Goal: Task Accomplishment & Management: Manage account settings

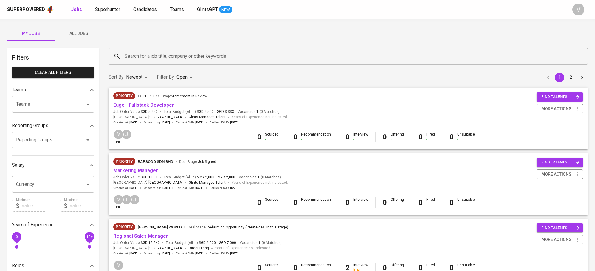
click at [405, 110] on div "Priority euge Deal Stage : Agreement In Review Euge - Fullstack Developer Job O…" at bounding box center [348, 108] width 470 height 32
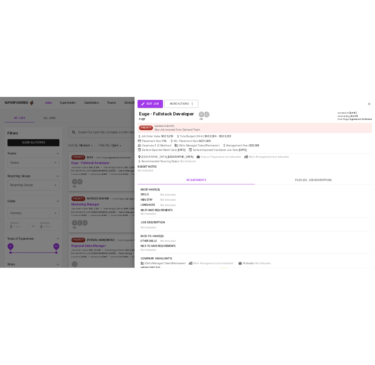
scroll to position [119, 0]
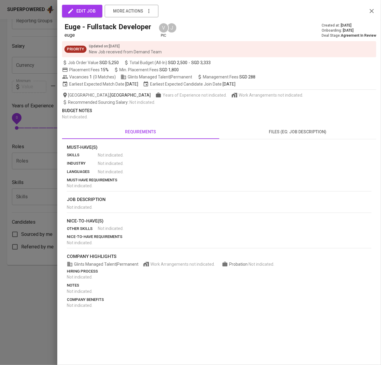
click at [371, 11] on icon "button" at bounding box center [371, 11] width 4 height 4
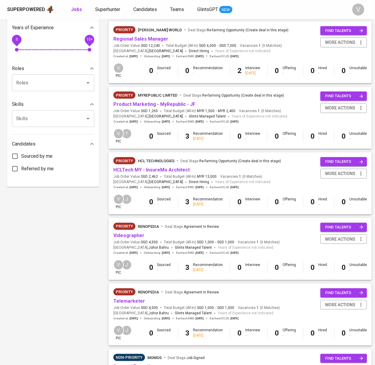
scroll to position [198, 0]
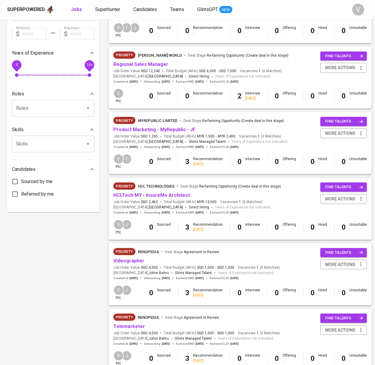
scroll to position [159, 0]
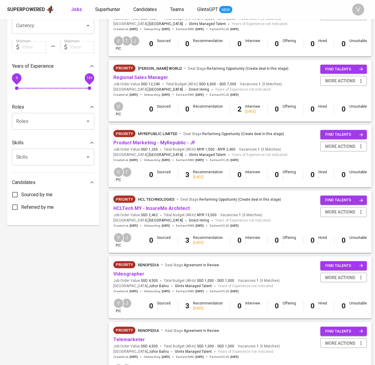
click at [241, 105] on div "2 Interview 5 days ago" at bounding box center [248, 109] width 23 height 10
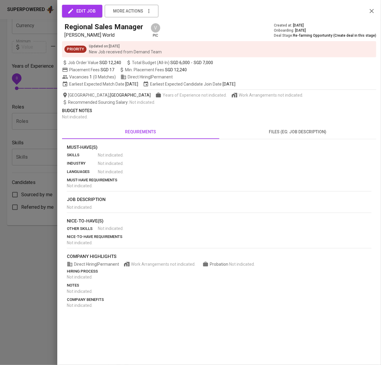
drag, startPoint x: 241, startPoint y: 105, endPoint x: 209, endPoint y: 28, distance: 83.6
click at [216, 30] on div "Regional Sales Manager Healy World V pic Created at : Aug 27, 2025 Onboarding :…" at bounding box center [219, 30] width 314 height 17
click at [371, 11] on icon "button" at bounding box center [371, 11] width 4 height 4
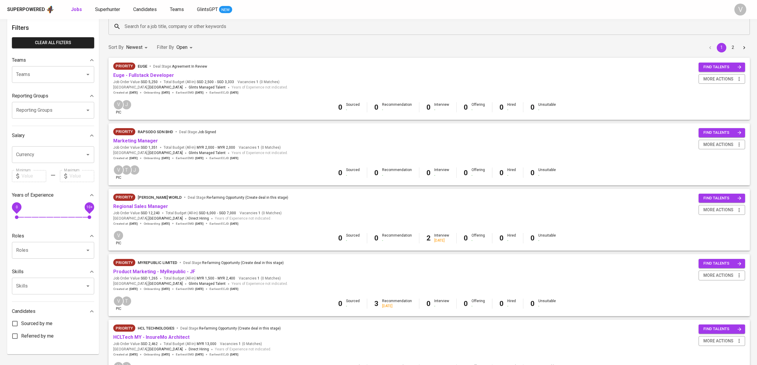
scroll to position [0, 0]
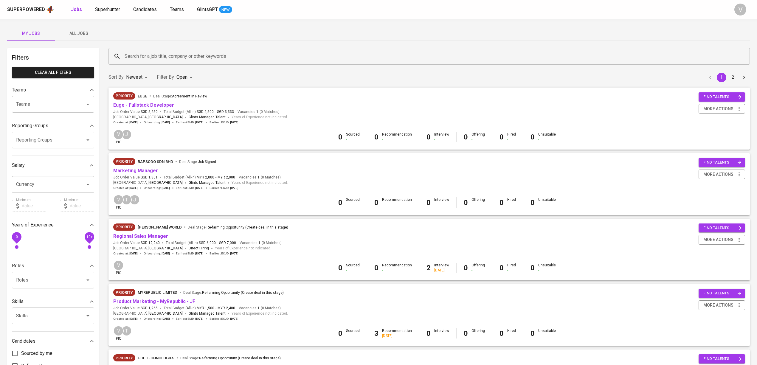
drag, startPoint x: 164, startPoint y: 103, endPoint x: 355, endPoint y: 109, distance: 191.1
click at [355, 109] on div "Priority euge Deal Stage : Agreement In Review Euge - Fullstack Developer Job O…" at bounding box center [429, 108] width 632 height 32
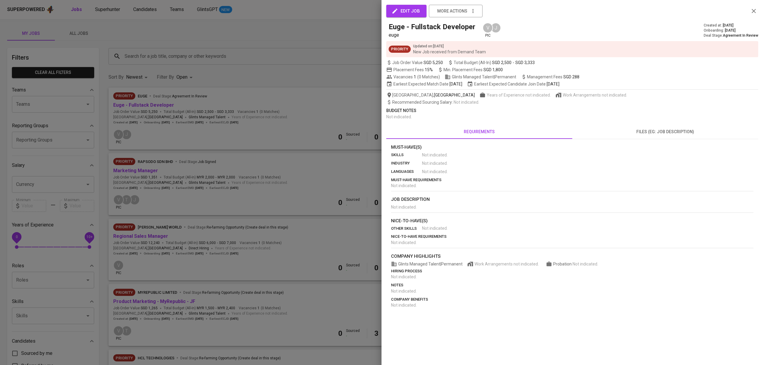
click at [374, 13] on icon "button" at bounding box center [753, 10] width 7 height 7
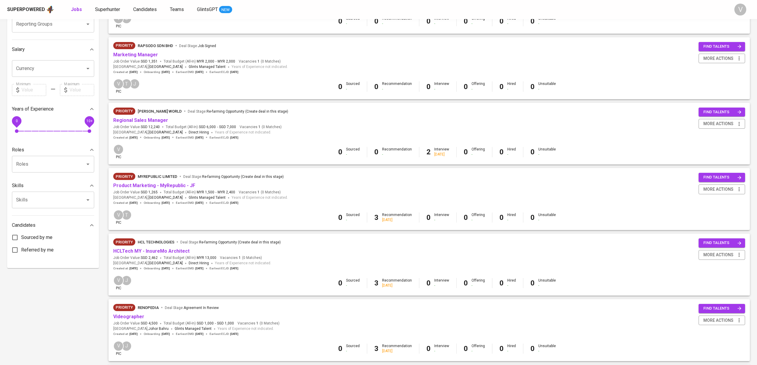
scroll to position [119, 0]
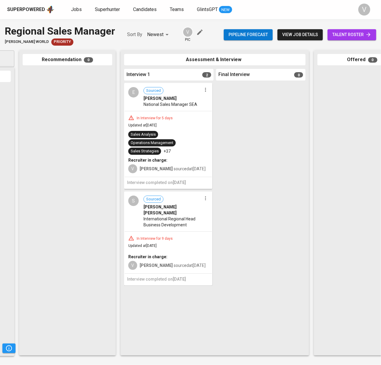
scroll to position [0, 90]
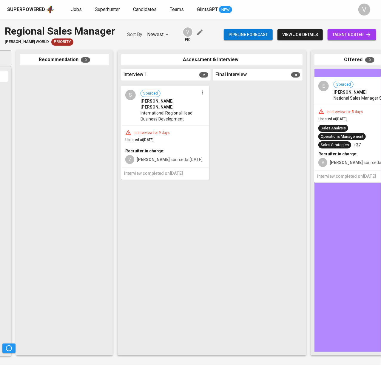
drag, startPoint x: 170, startPoint y: 123, endPoint x: 367, endPoint y: 117, distance: 197.7
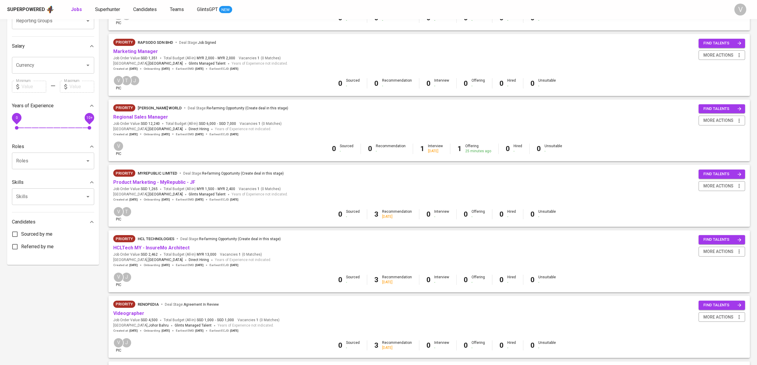
scroll to position [159, 0]
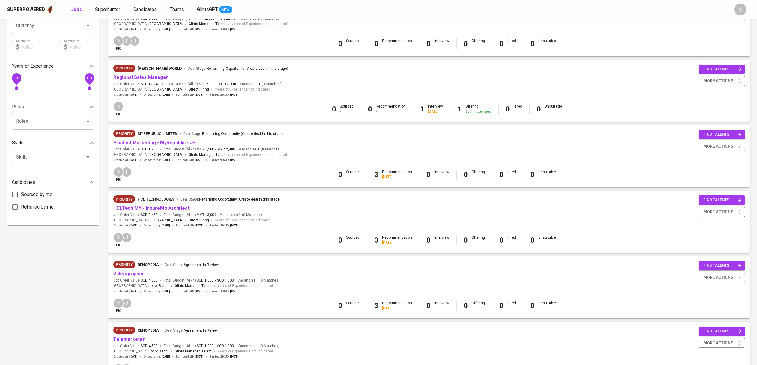
click at [358, 145] on div "Priority MyRepublic Limited Deal Stage : Re-farming Opportunity (Create deal in…" at bounding box center [429, 146] width 632 height 32
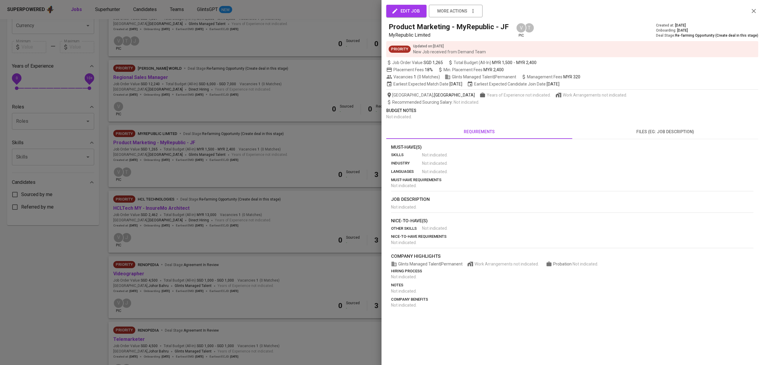
click at [756, 11] on icon "button" at bounding box center [753, 10] width 7 height 7
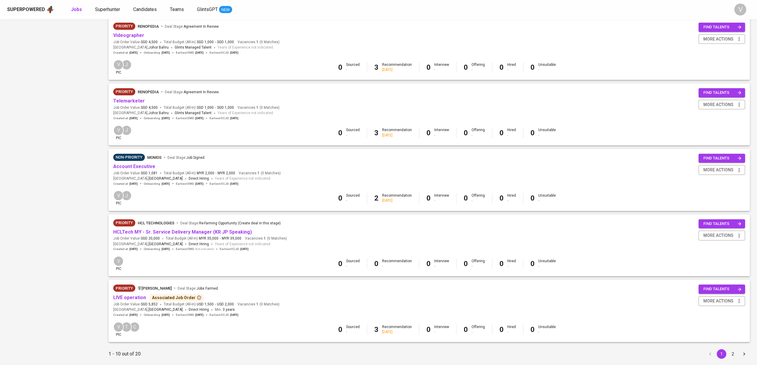
scroll to position [414, 0]
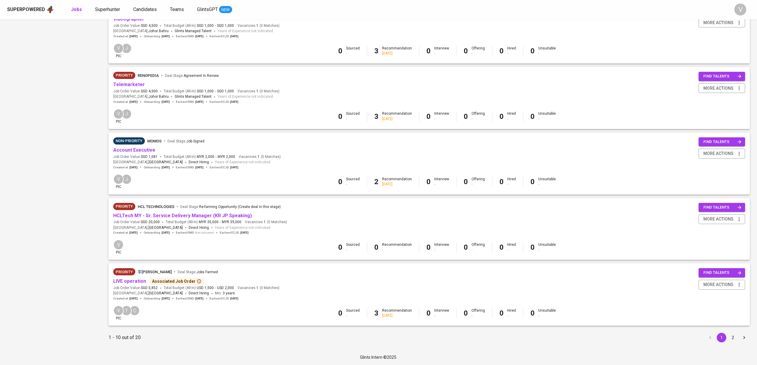
click at [728, 335] on button "2" at bounding box center [733, 338] width 10 height 10
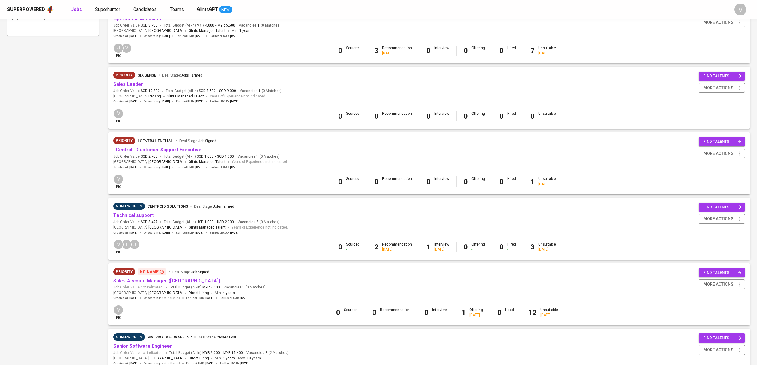
scroll to position [358, 0]
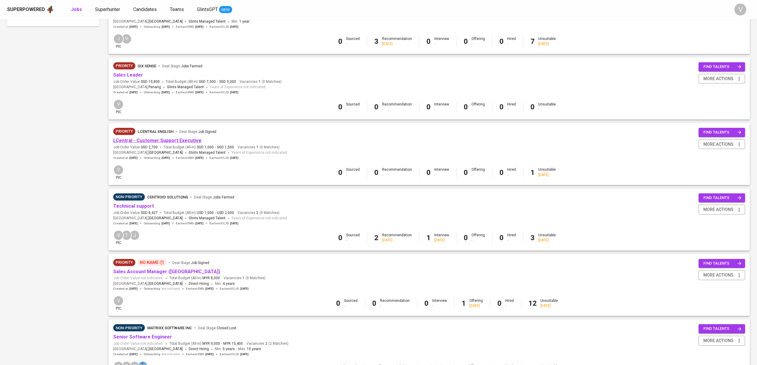
click at [138, 140] on link "LCentral - Customer Support Executive" at bounding box center [157, 141] width 88 height 6
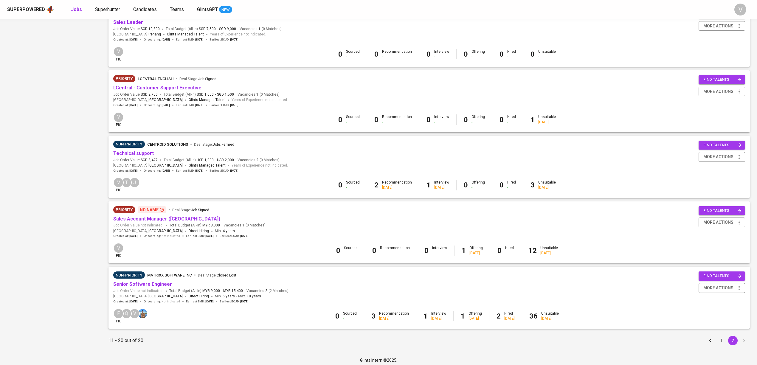
scroll to position [414, 0]
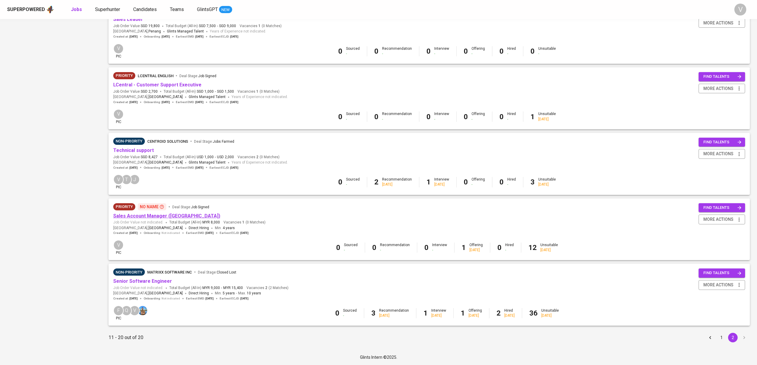
click at [145, 216] on link "Sales Account Manager (Malaysia)" at bounding box center [166, 216] width 107 height 6
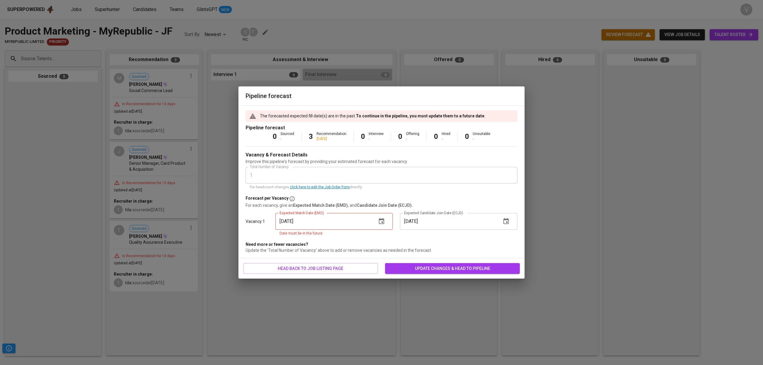
click at [383, 220] on icon "button" at bounding box center [381, 221] width 5 height 6
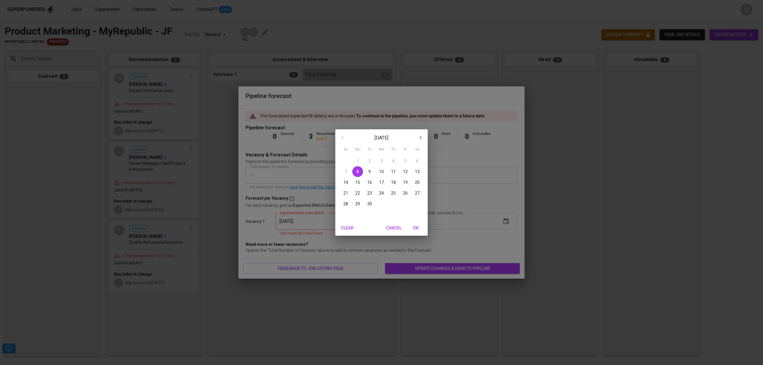
click at [367, 204] on p "30" at bounding box center [369, 204] width 5 height 6
type input "[DATE]"
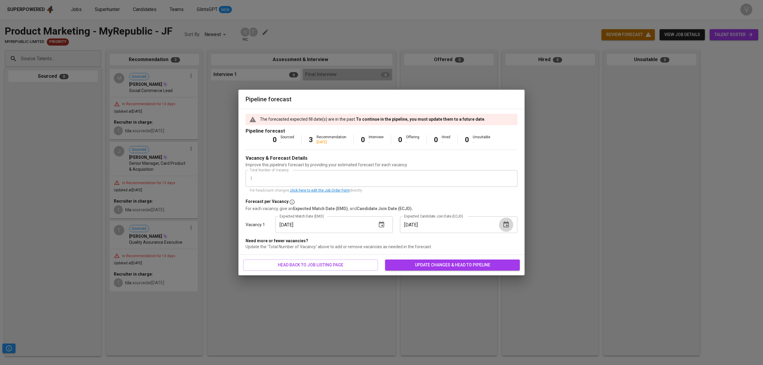
click at [505, 223] on icon "button" at bounding box center [505, 224] width 7 height 7
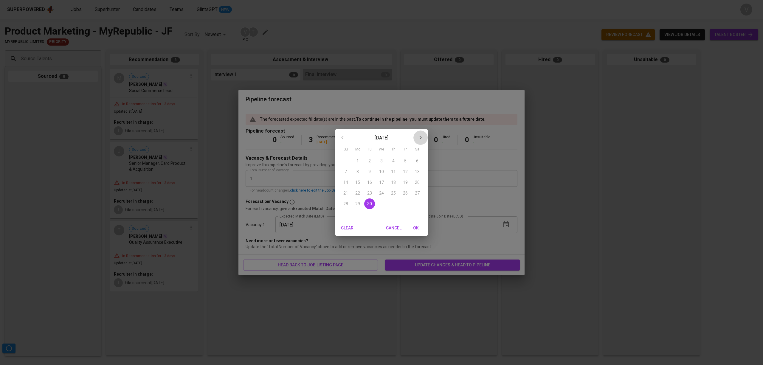
drag, startPoint x: 420, startPoint y: 135, endPoint x: 405, endPoint y: 154, distance: 23.4
click at [420, 135] on icon "button" at bounding box center [420, 137] width 7 height 7
drag, startPoint x: 403, startPoint y: 204, endPoint x: 413, endPoint y: 234, distance: 30.8
click at [403, 205] on p "31" at bounding box center [405, 204] width 5 height 6
type input "[DATE]"
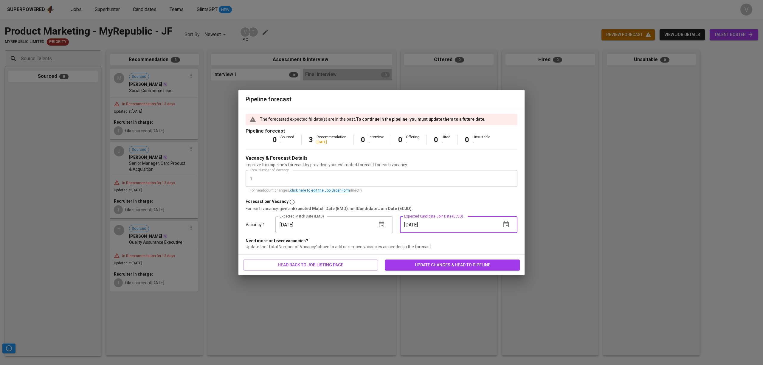
click at [415, 231] on input "[DATE]" at bounding box center [448, 224] width 97 height 17
click at [419, 265] on span "update changes & head to pipeline" at bounding box center [452, 264] width 125 height 7
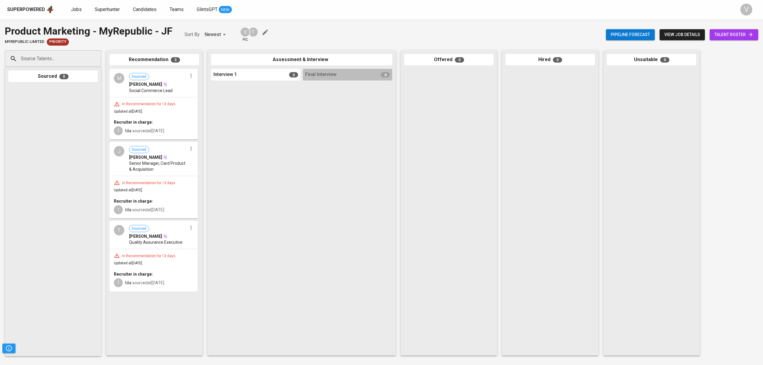
click at [154, 87] on span "[PERSON_NAME]" at bounding box center [145, 84] width 33 height 6
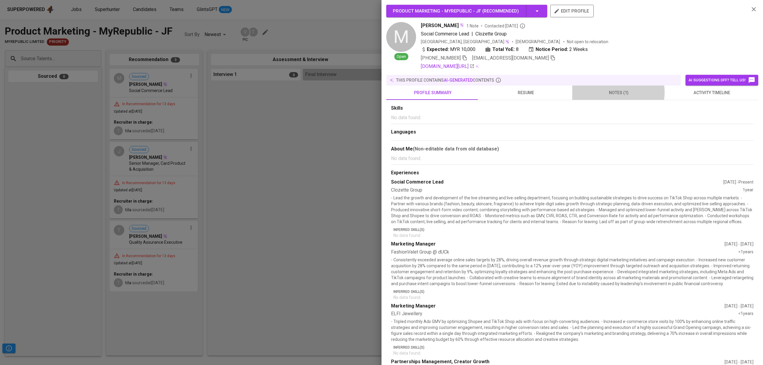
click at [614, 92] on span "notes (1)" at bounding box center [619, 92] width 86 height 7
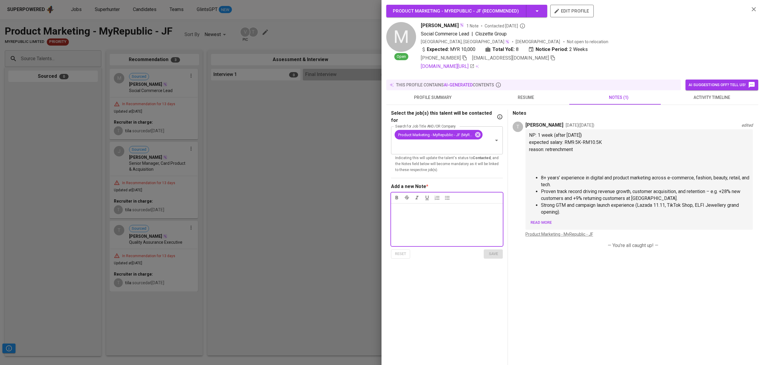
click at [751, 9] on icon "button" at bounding box center [753, 9] width 4 height 4
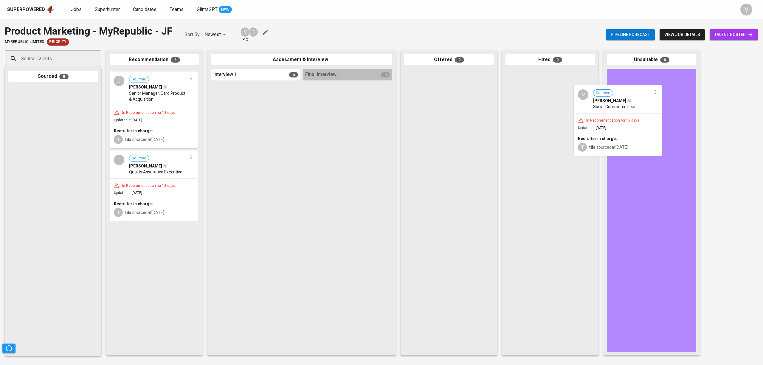
drag, startPoint x: 164, startPoint y: 92, endPoint x: 626, endPoint y: 105, distance: 462.3
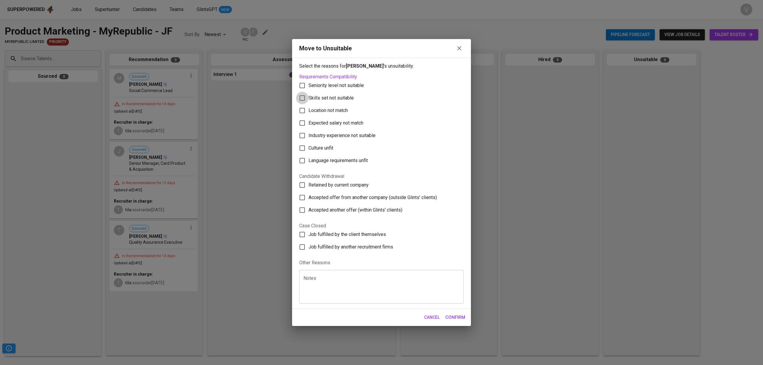
drag, startPoint x: 307, startPoint y: 100, endPoint x: 310, endPoint y: 108, distance: 8.5
click at [308, 100] on input "Skills set not suitable" at bounding box center [302, 98] width 13 height 13
checkbox input "true"
click at [355, 290] on textarea at bounding box center [381, 286] width 156 height 23
click at [462, 319] on span "Confirm" at bounding box center [455, 317] width 20 height 8
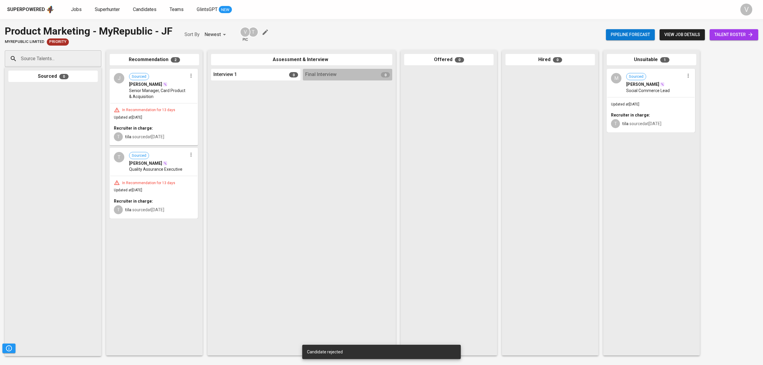
click at [118, 162] on div "T Sourced Tan Lip Seng Quality Assurance Executive" at bounding box center [153, 161] width 87 height 27
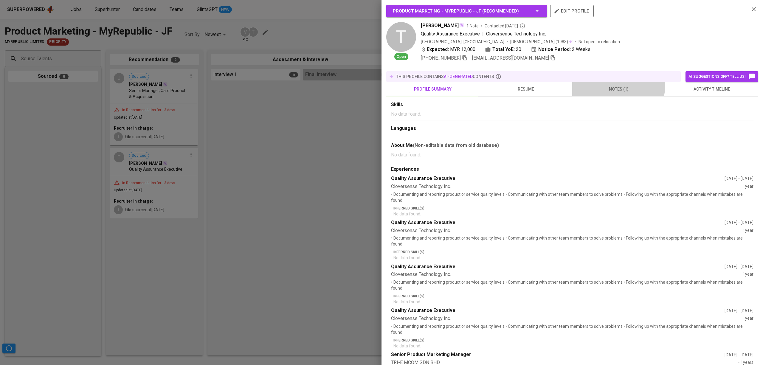
click at [614, 86] on span "notes (1)" at bounding box center [619, 89] width 86 height 7
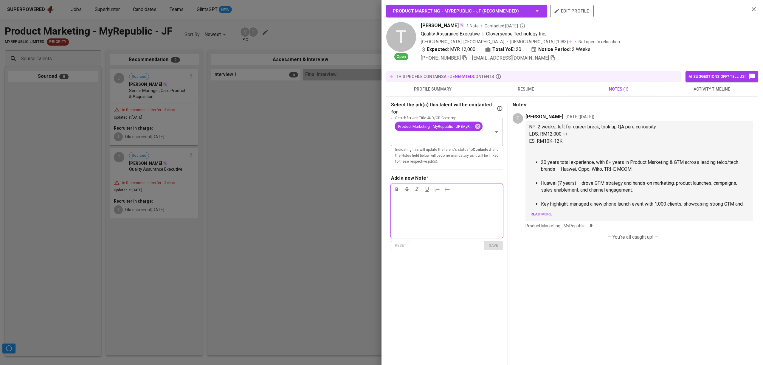
click at [429, 203] on div "Notes * ﻿" at bounding box center [447, 216] width 112 height 43
click at [750, 10] on icon "button" at bounding box center [753, 9] width 7 height 7
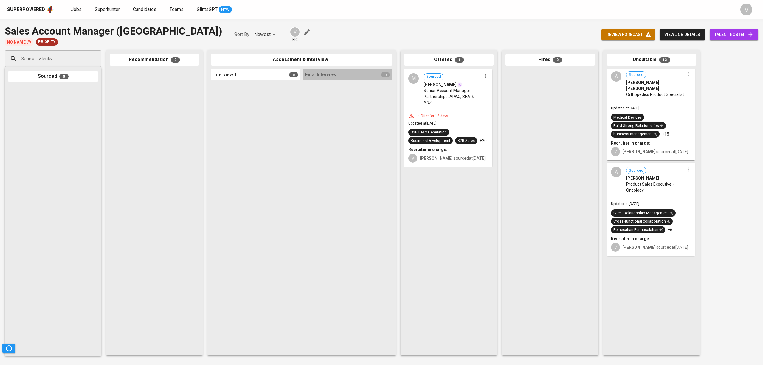
scroll to position [477, 0]
